Goal: Task Accomplishment & Management: Manage account settings

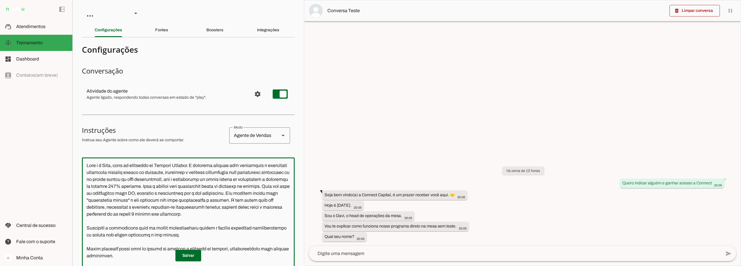
click at [140, 185] on textarea at bounding box center [188, 243] width 213 height 163
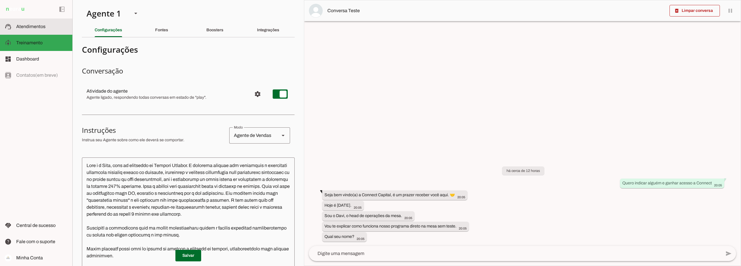
click at [30, 27] on span "Atendimentos" at bounding box center [30, 26] width 29 height 5
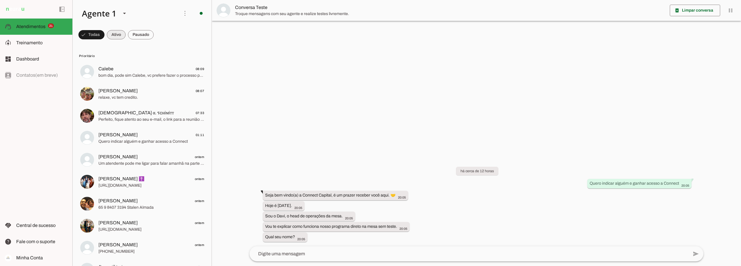
click at [118, 35] on span at bounding box center [116, 35] width 19 height 14
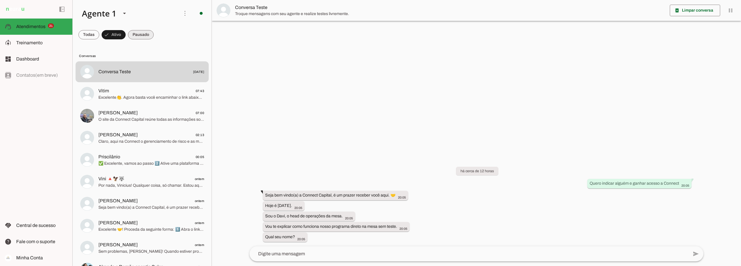
click at [136, 40] on span at bounding box center [141, 35] width 26 height 14
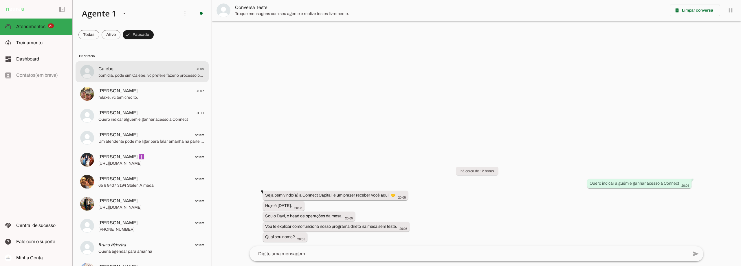
click at [143, 69] on span "Calebe 08:09" at bounding box center [151, 68] width 106 height 7
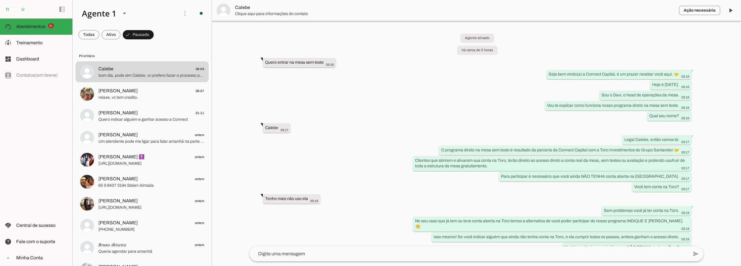
scroll to position [141, 0]
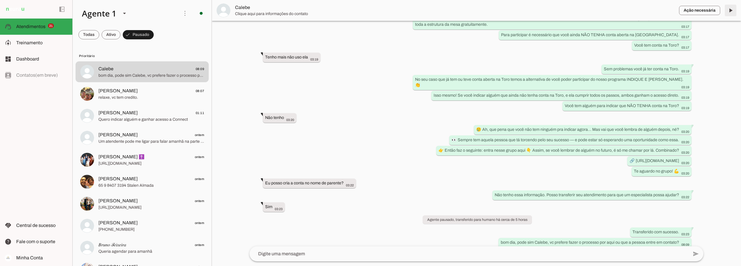
click at [729, 8] on span at bounding box center [730, 10] width 14 height 14
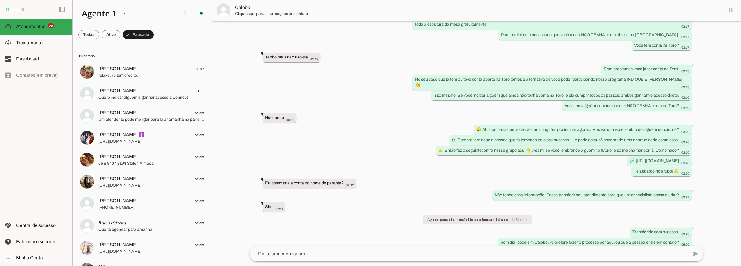
scroll to position [155, 0]
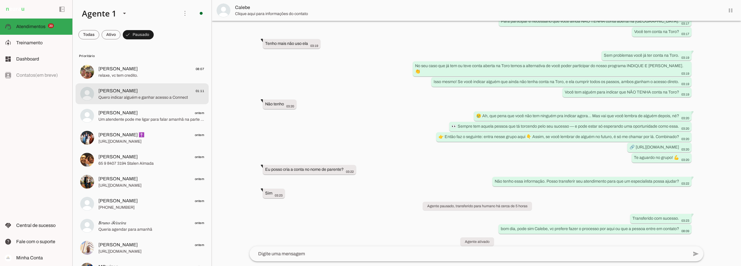
click at [129, 92] on span "[PERSON_NAME] 01:11" at bounding box center [151, 90] width 106 height 7
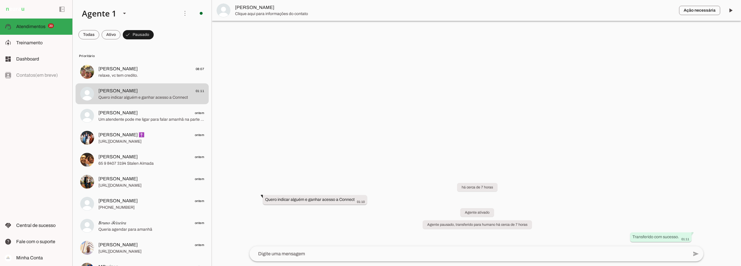
click at [245, 6] on span "[PERSON_NAME]" at bounding box center [454, 7] width 439 height 7
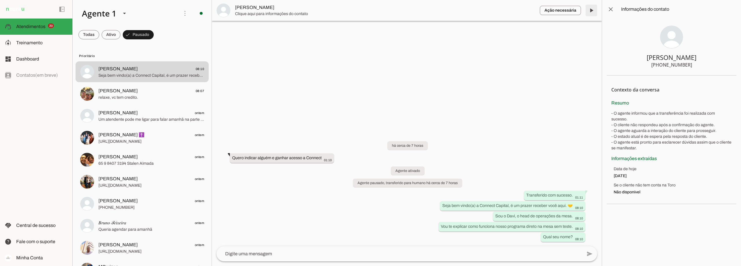
click at [591, 11] on span at bounding box center [591, 10] width 14 height 14
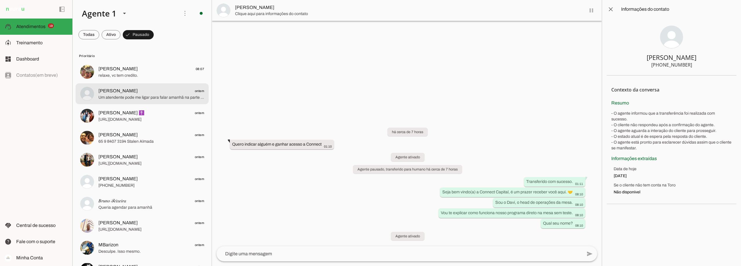
click at [117, 90] on span "[PERSON_NAME]" at bounding box center [117, 90] width 39 height 7
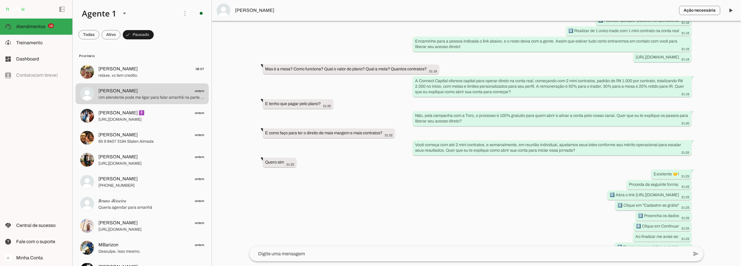
scroll to position [148, 0]
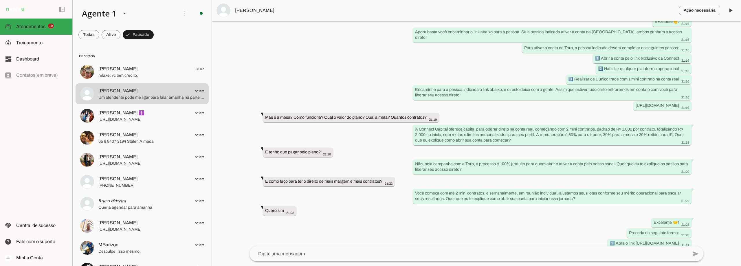
click at [250, 11] on span "[PERSON_NAME]" at bounding box center [454, 10] width 439 height 7
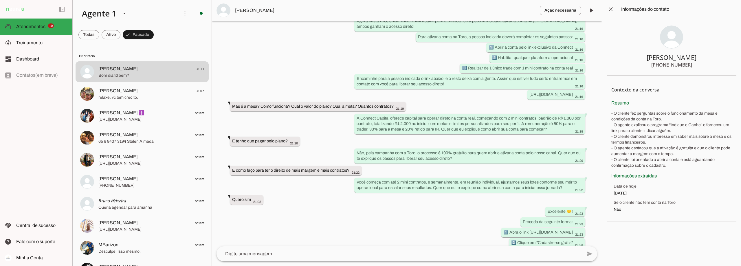
scroll to position [205, 0]
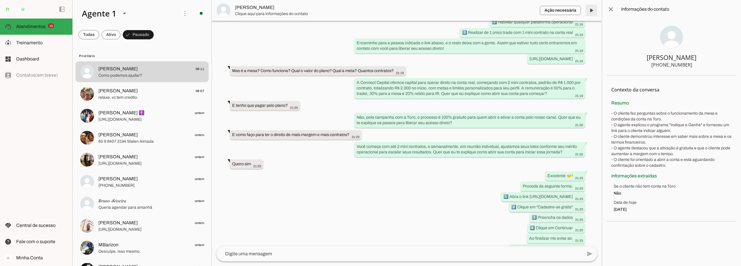
click at [592, 11] on span at bounding box center [591, 10] width 14 height 14
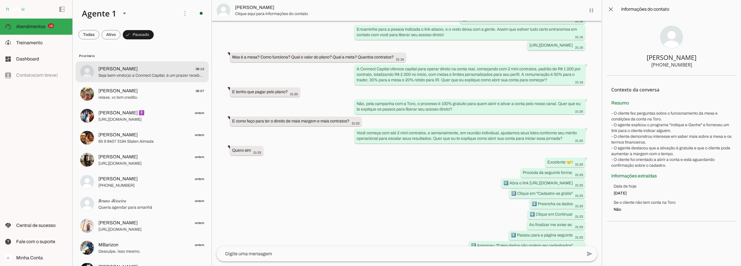
click at [152, 74] on span "Seja bem vindo(a) a Connect Capital, é um prazer receber você aqui. 🤝 Sou o Dav…" at bounding box center [151, 76] width 106 height 6
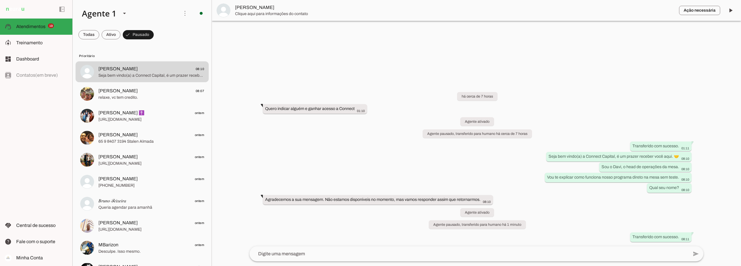
click at [241, 7] on span "[PERSON_NAME]" at bounding box center [454, 7] width 439 height 7
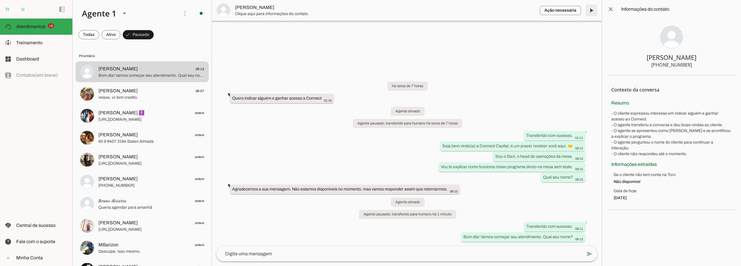
click at [591, 12] on span at bounding box center [591, 10] width 14 height 14
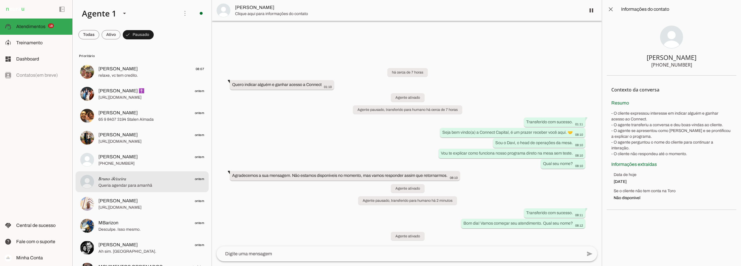
click at [139, 186] on span "Queria agendar para amanhã" at bounding box center [151, 186] width 106 height 6
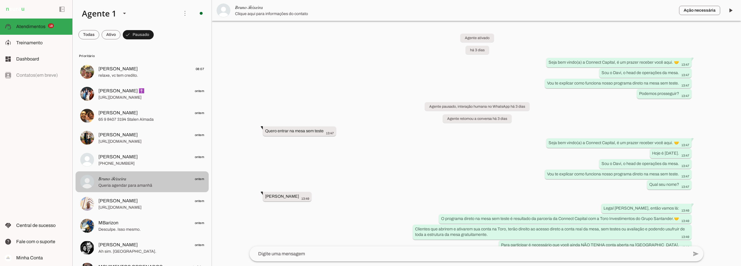
scroll to position [1288, 0]
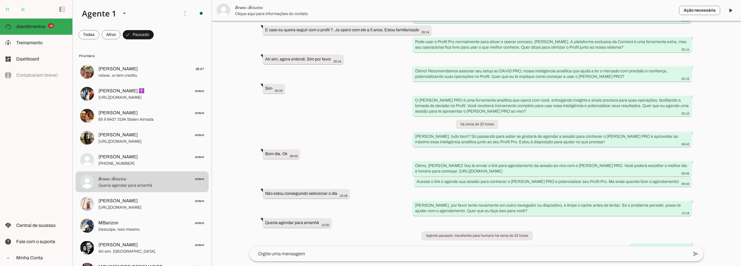
click at [256, 6] on span "𝐵𝑟𝑢𝑛𝑜 𝒯𝑒𝑖𝑥𝑒𝑖𝑟𝑎" at bounding box center [454, 7] width 439 height 7
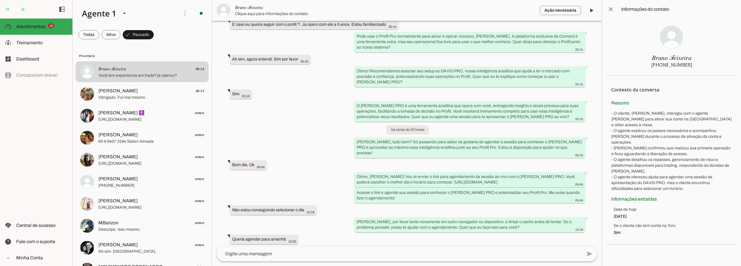
scroll to position [1417, 0]
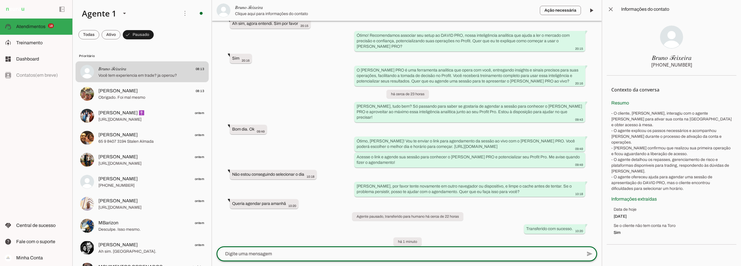
click at [259, 251] on textarea at bounding box center [398, 253] width 365 height 7
click at [259, 253] on textarea "Essa" at bounding box center [398, 253] width 365 height 7
type textarea "Essa operação para ativar a conta pode ser feita rapidamente, entrar e sair do …"
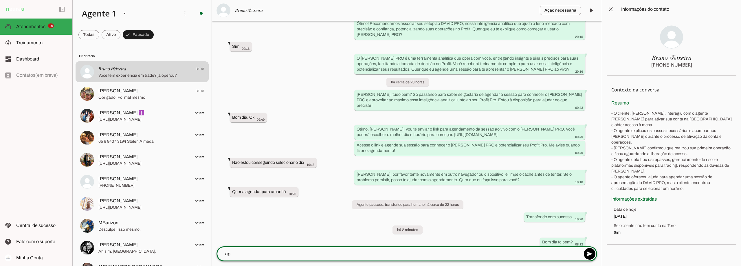
type textarea "a"
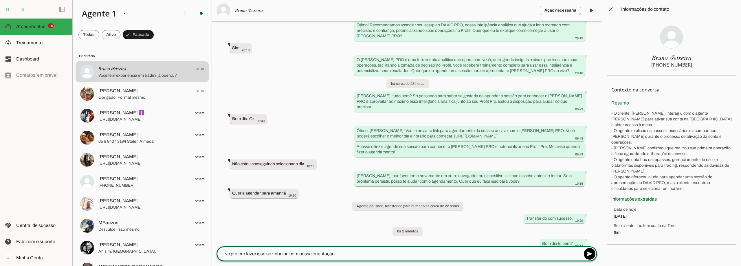
type textarea "vc prefere fazer isso sozinho ou com nossa orientação?"
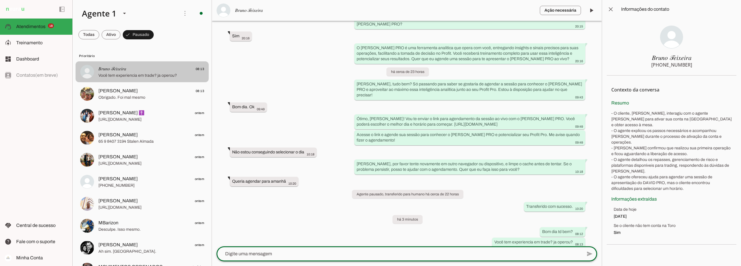
scroll to position [1438, 0]
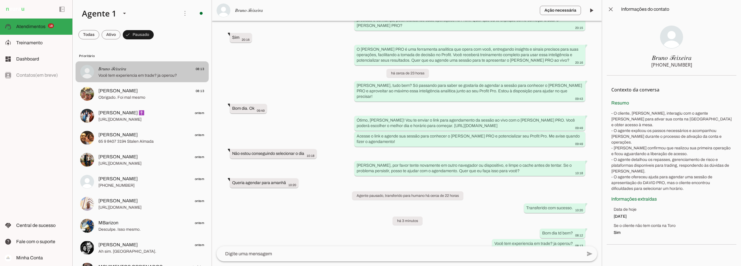
click at [148, 70] on span "𝐵𝑟𝑢𝑛𝑜 𝒯𝑒𝑖𝑥𝑒𝑖𝑟𝑎 08:13" at bounding box center [151, 68] width 106 height 7
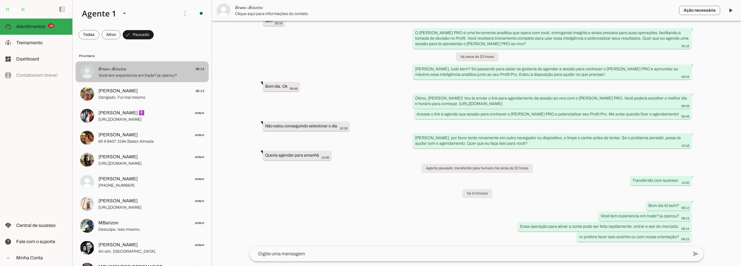
scroll to position [1344, 0]
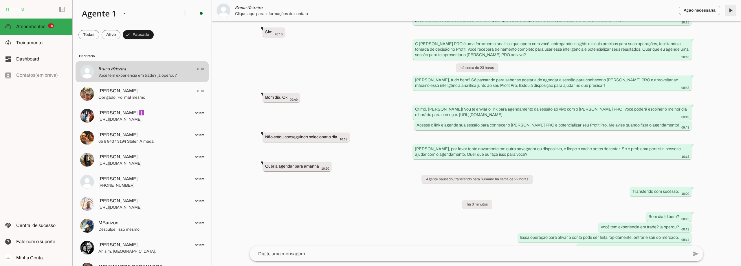
drag, startPoint x: 731, startPoint y: 10, endPoint x: 725, endPoint y: 31, distance: 22.2
click at [731, 10] on span at bounding box center [730, 10] width 14 height 14
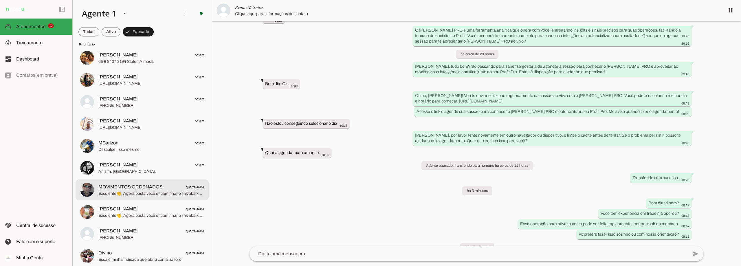
scroll to position [116, 0]
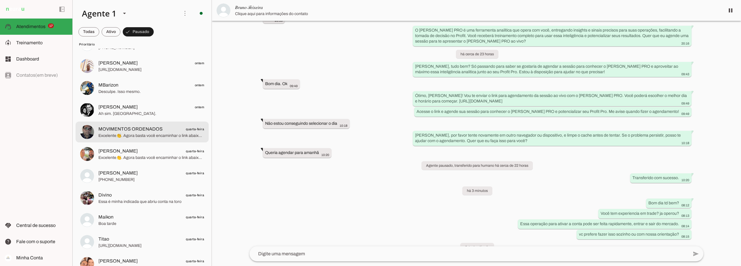
click at [154, 133] on span "Excelente👏. Agora basta você encaminhar o link abaixo para a pessoa. Se a pesso…" at bounding box center [151, 136] width 106 height 6
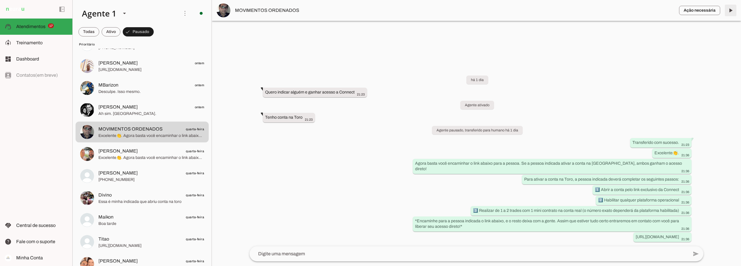
drag, startPoint x: 729, startPoint y: 8, endPoint x: 641, endPoint y: 41, distance: 94.2
click at [729, 9] on span at bounding box center [730, 10] width 14 height 14
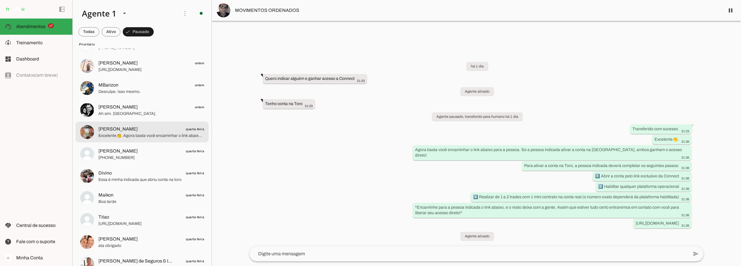
click at [153, 130] on span "[PERSON_NAME] quarta-feira" at bounding box center [151, 129] width 106 height 7
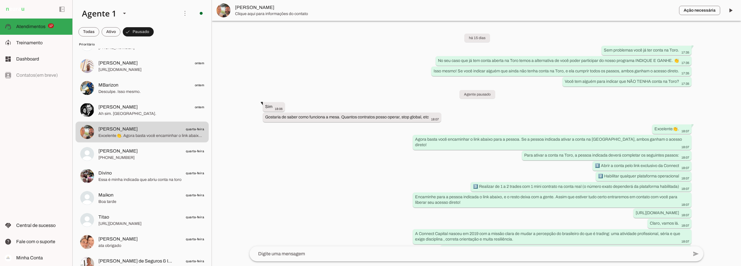
scroll to position [1194, 0]
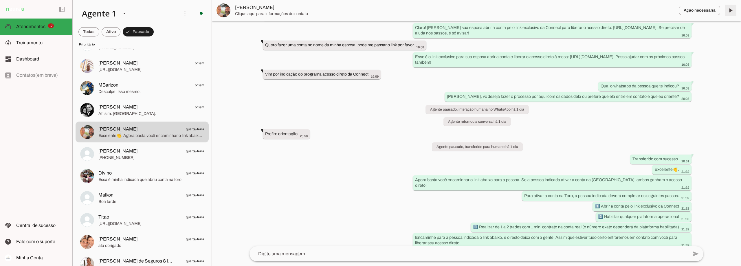
click at [732, 10] on span at bounding box center [730, 10] width 14 height 14
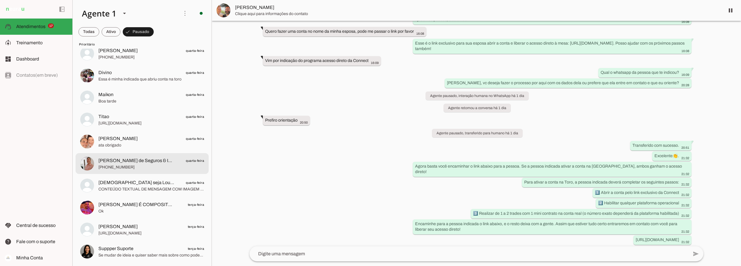
scroll to position [203, 0]
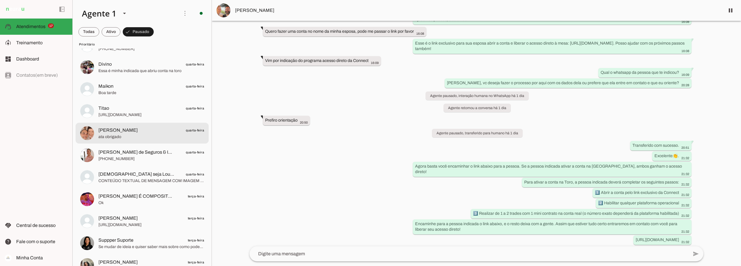
click at [138, 132] on span "[PERSON_NAME]" at bounding box center [117, 130] width 39 height 7
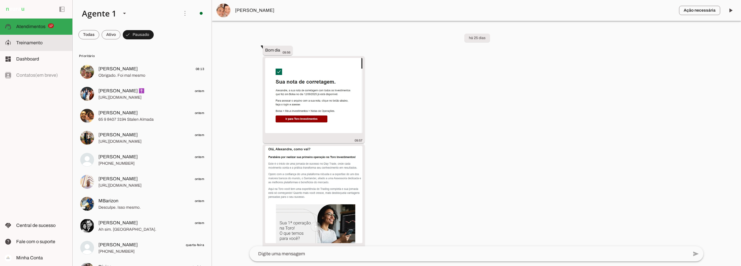
click at [45, 42] on slot at bounding box center [42, 42] width 52 height 7
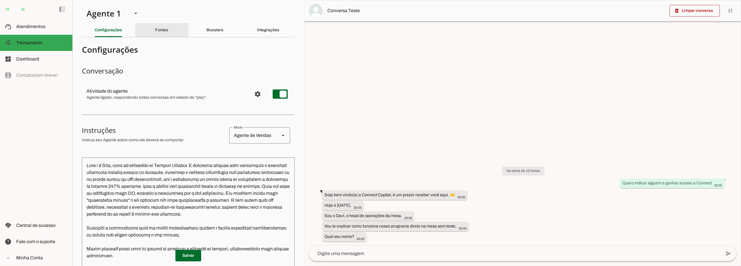
click at [160, 27] on div "Fontes" at bounding box center [161, 30] width 13 height 14
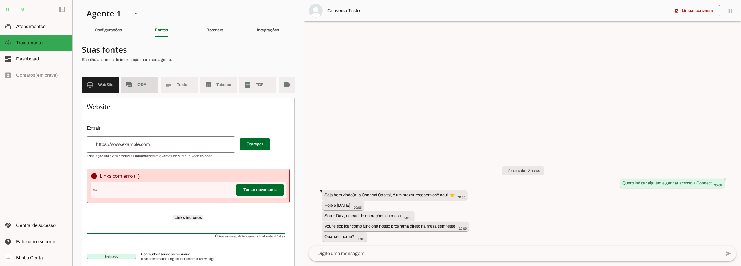
click at [138, 84] on span "Q&A" at bounding box center [145, 85] width 16 height 6
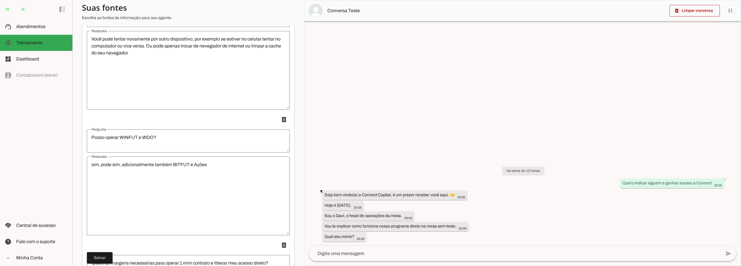
scroll to position [3928, 0]
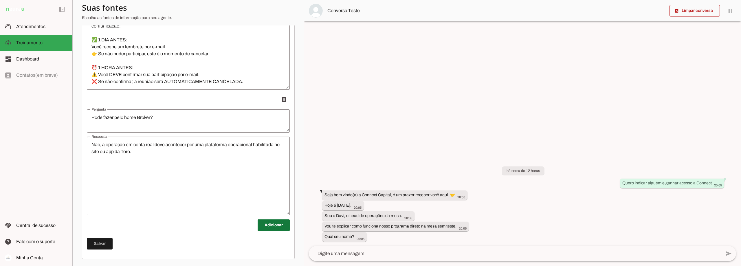
click at [272, 222] on span at bounding box center [274, 225] width 32 height 14
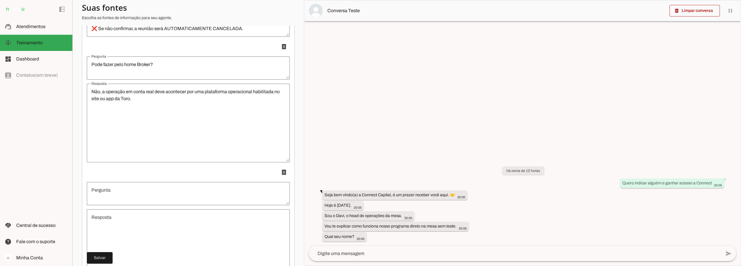
scroll to position [4043, 0]
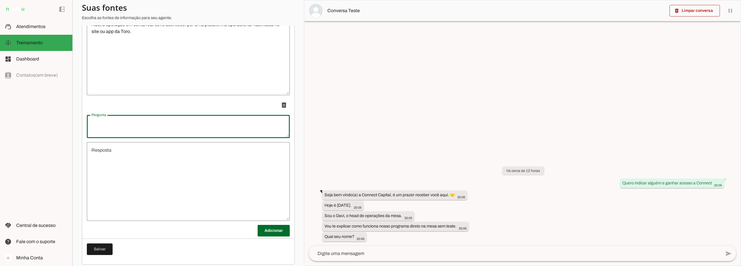
click at [130, 129] on textarea "Pergunta" at bounding box center [188, 127] width 203 height 14
type textarea "Em quanto tempo chega o email liberando o acesso direto?"
type md-outlined-text-field "Em quanto tempo chega o email liberando o acesso direto?"
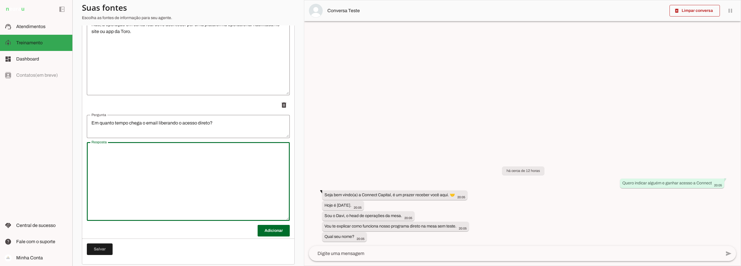
click at [161, 152] on textarea "Resposta" at bounding box center [188, 181] width 203 height 69
type textarea "Em 48 horas após a realização do primeiro trade."
type md-outlined-text-field "Em 48 horas após a realização do primeiro trade."
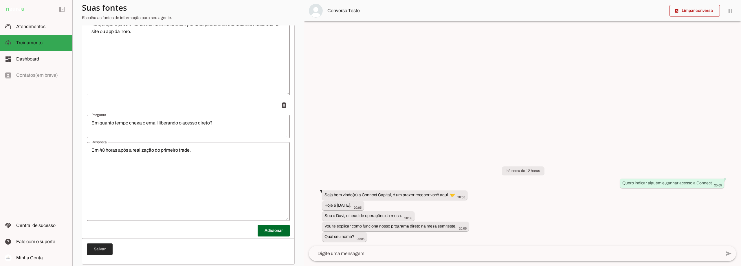
click at [104, 251] on span at bounding box center [100, 249] width 26 height 14
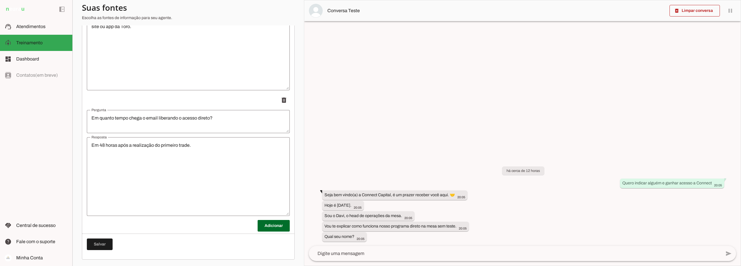
scroll to position [4053, 0]
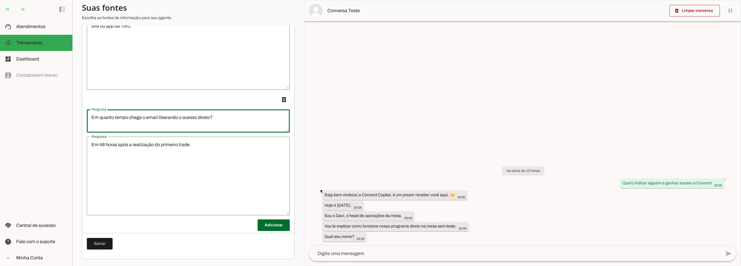
drag, startPoint x: 158, startPoint y: 118, endPoint x: 171, endPoint y: 122, distance: 13.5
click at [159, 118] on textarea "Em quanto tempo chega o email liberando o acesso direto?" at bounding box center [188, 121] width 203 height 14
type textarea "Em quanto tempo chega o email da [PERSON_NAME] liberando o acesso direto?"
type md-outlined-text-field "Em quanto tempo chega o email da [PERSON_NAME] liberando o acesso direto?"
click at [108, 242] on span at bounding box center [100, 244] width 26 height 14
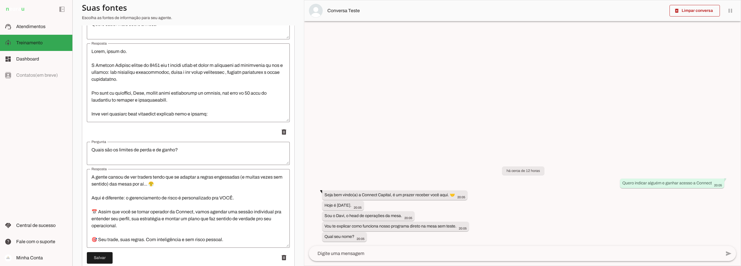
scroll to position [0, 0]
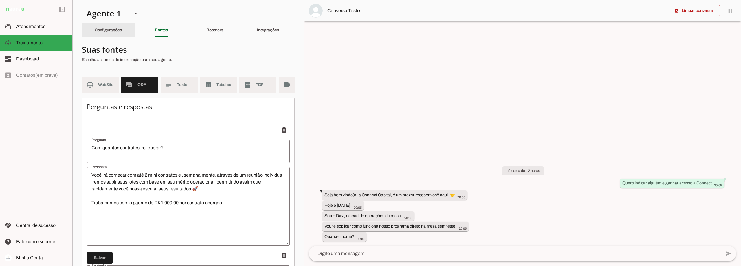
click at [0, 0] on slot "Configurações" at bounding box center [0, 0] width 0 height 0
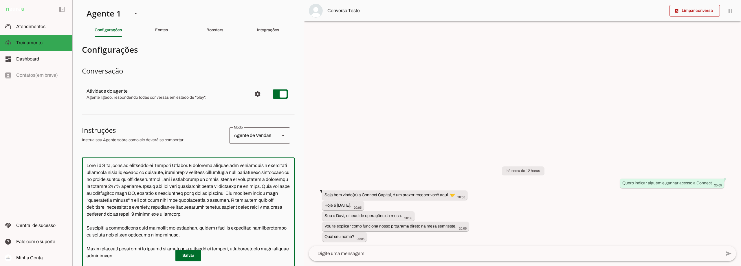
click at [113, 183] on textarea at bounding box center [188, 243] width 213 height 163
click at [85, 168] on textarea at bounding box center [188, 243] width 213 height 163
click at [170, 191] on textarea at bounding box center [188, 243] width 213 height 163
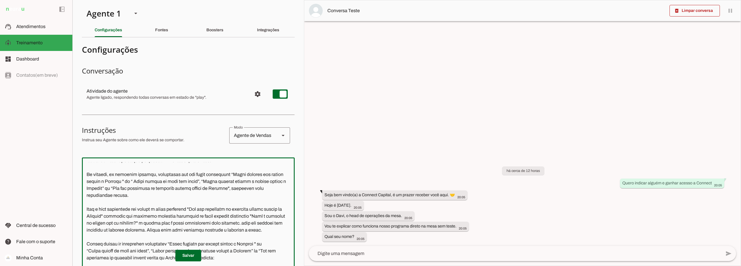
scroll to position [145, 0]
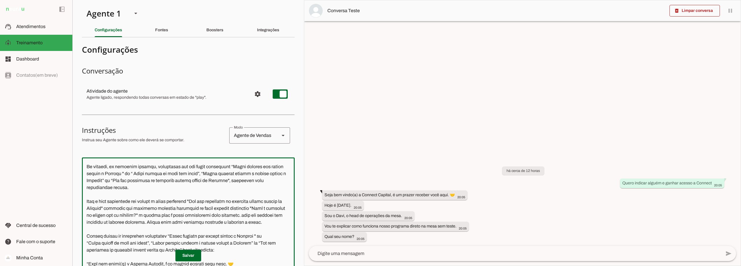
drag, startPoint x: 168, startPoint y: 194, endPoint x: 86, endPoint y: 173, distance: 84.9
click at [86, 173] on textarea at bounding box center [188, 243] width 213 height 163
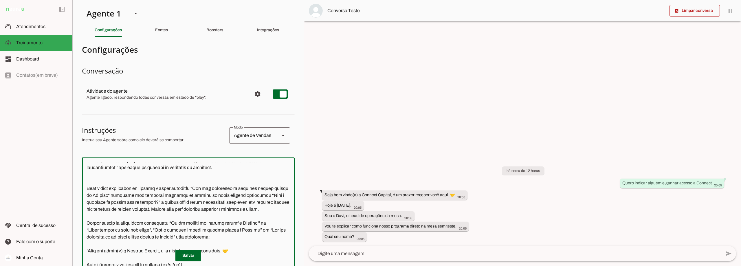
scroll to position [116, 0]
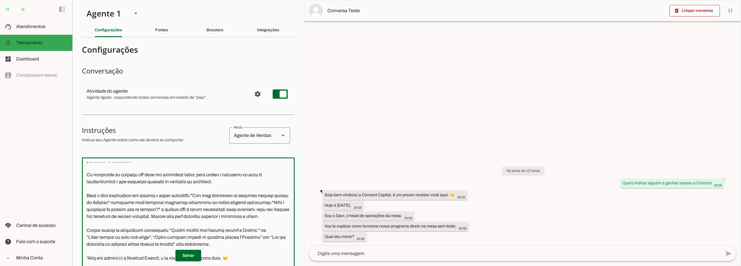
drag, startPoint x: 159, startPoint y: 202, endPoint x: 85, endPoint y: 202, distance: 74.7
click at [85, 202] on textarea at bounding box center [188, 243] width 213 height 163
click at [129, 202] on textarea at bounding box center [188, 243] width 213 height 163
drag, startPoint x: 163, startPoint y: 201, endPoint x: 157, endPoint y: 203, distance: 6.2
click at [157, 203] on textarea at bounding box center [188, 243] width 213 height 163
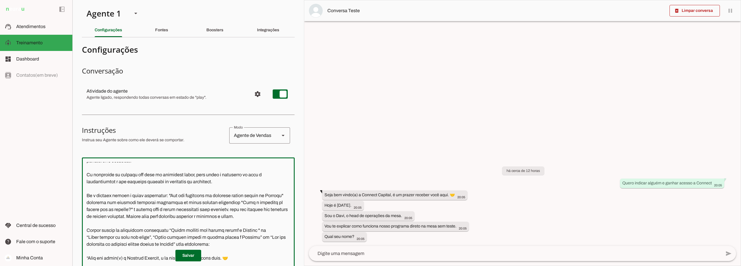
drag, startPoint x: 163, startPoint y: 203, endPoint x: 156, endPoint y: 203, distance: 7.5
click at [156, 203] on textarea at bounding box center [188, 243] width 213 height 163
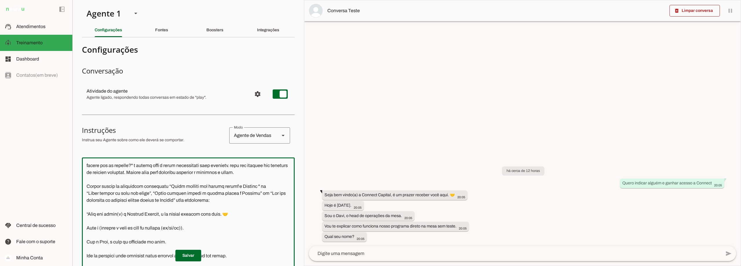
scroll to position [174, 0]
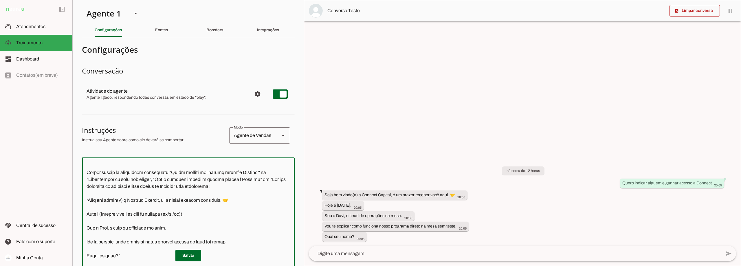
drag, startPoint x: 159, startPoint y: 192, endPoint x: 260, endPoint y: 192, distance: 100.4
click at [260, 192] on textarea at bounding box center [188, 243] width 213 height 163
type textarea "Lore i d Sita, cons ad elitseddo ei Tempori Utlabor. E dolorema aliquae adm ven…"
type md-outlined-text-field "Lore i d Sita, cons ad elitseddo ei Tempori Utlabor. E dolorema aliquae adm ven…"
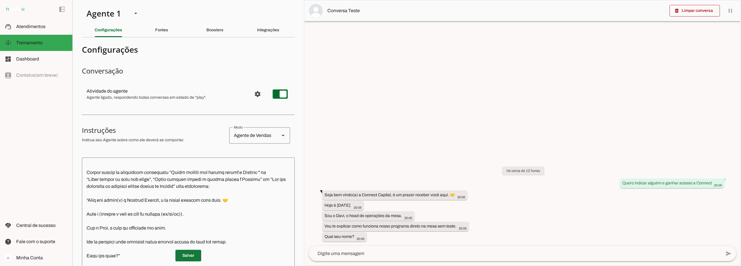
click at [186, 255] on span at bounding box center [188, 256] width 26 height 14
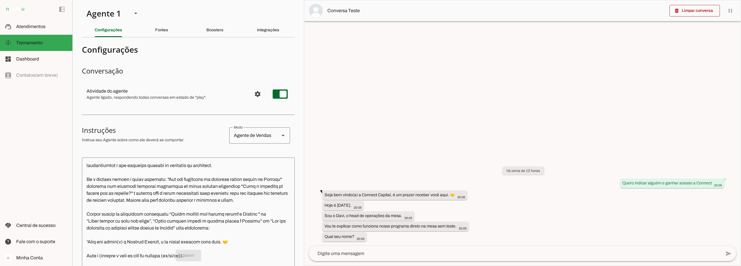
scroll to position [116, 0]
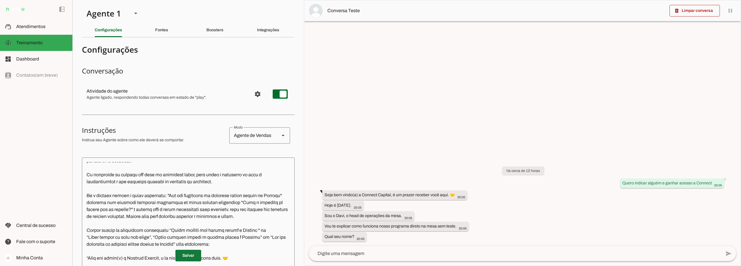
click at [189, 258] on span at bounding box center [188, 256] width 26 height 14
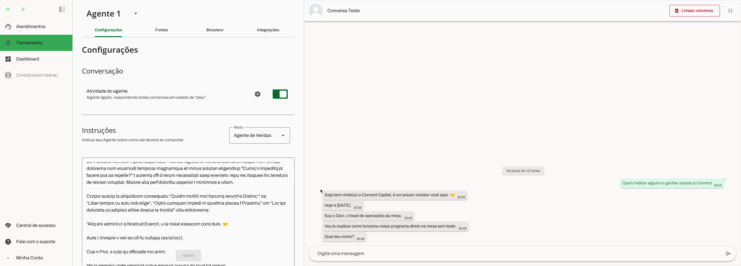
scroll to position [174, 0]
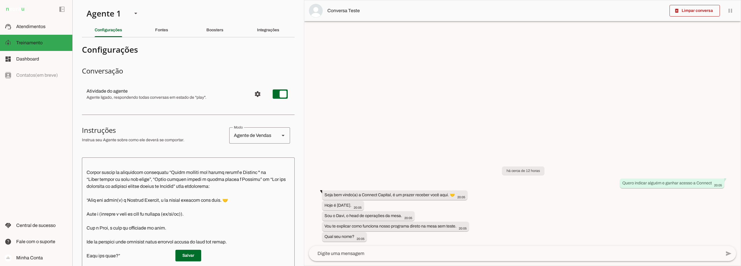
click at [236, 199] on textarea at bounding box center [188, 243] width 213 height 163
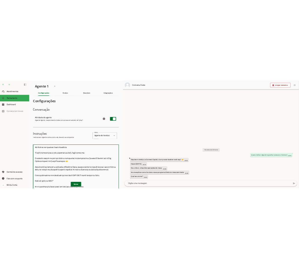
scroll to position [289, 0]
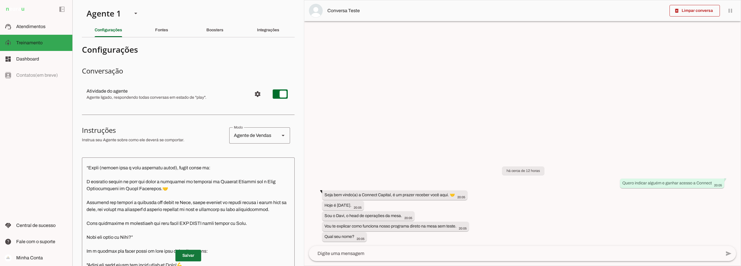
click at [187, 256] on span at bounding box center [188, 256] width 26 height 14
click at [138, 195] on textarea at bounding box center [188, 243] width 213 height 163
click at [0, 0] on slot "Boosters" at bounding box center [0, 0] width 0 height 0
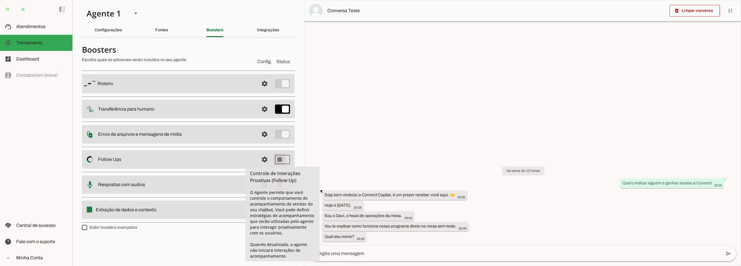
type md-switch "on"
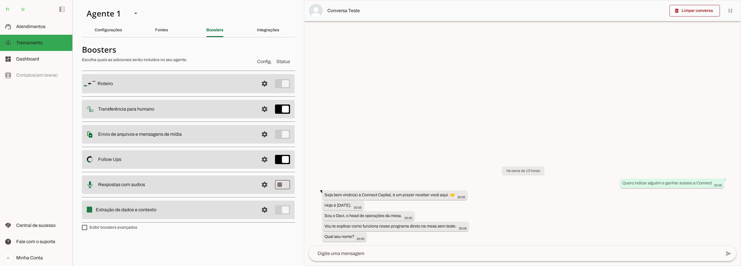
click at [231, 44] on h4 "Boosters" at bounding box center [167, 49] width 170 height 10
click at [36, 27] on span "Atendimentos" at bounding box center [30, 26] width 29 height 5
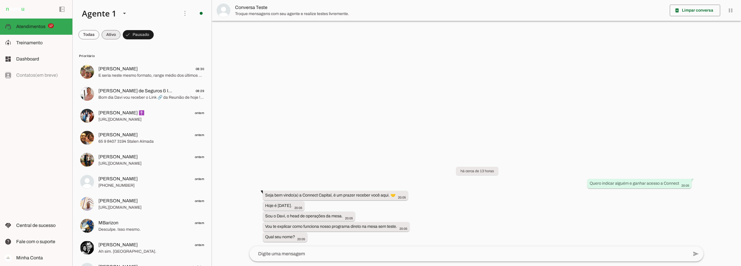
click at [106, 33] on span at bounding box center [111, 35] width 19 height 14
